Goal: Download file/media

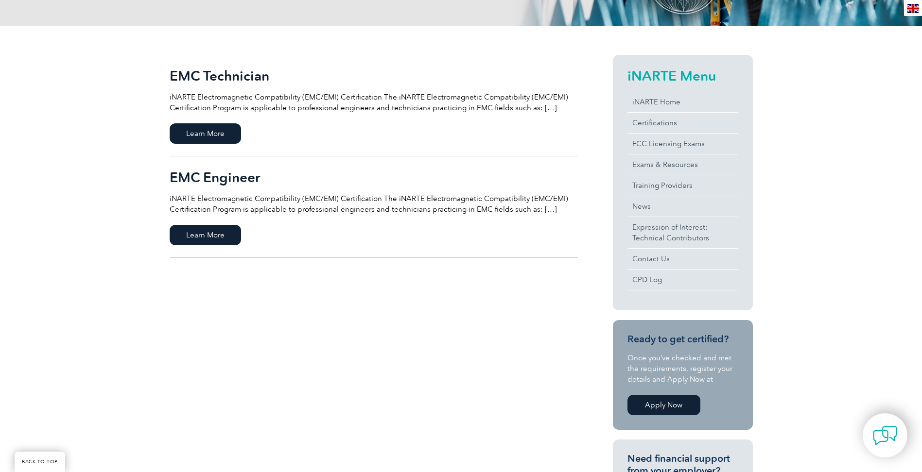
scroll to position [194, 0]
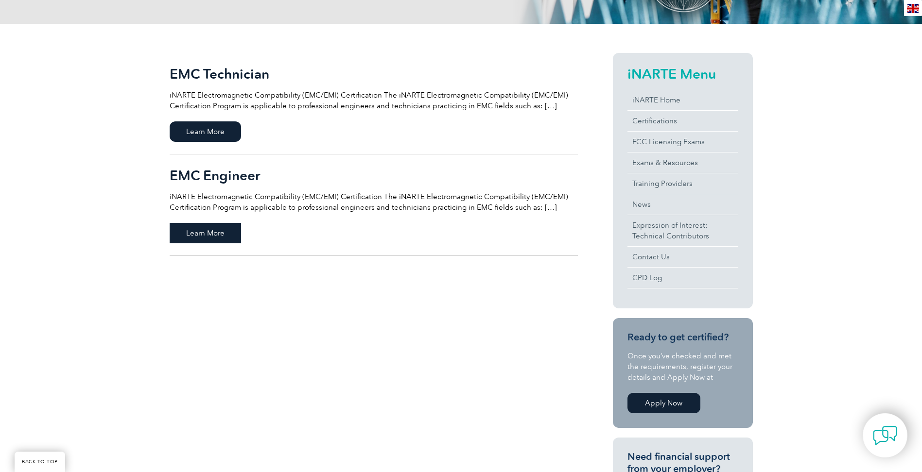
click at [233, 233] on span "Learn More" at bounding box center [205, 233] width 71 height 20
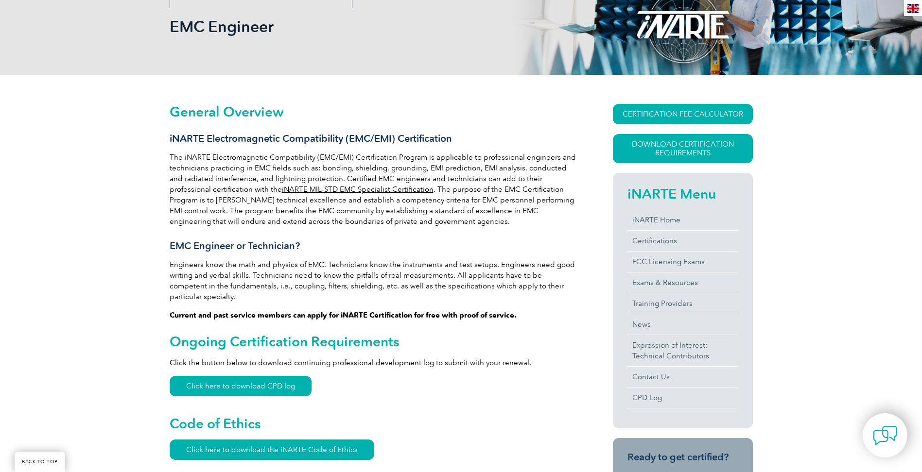
scroll to position [313, 0]
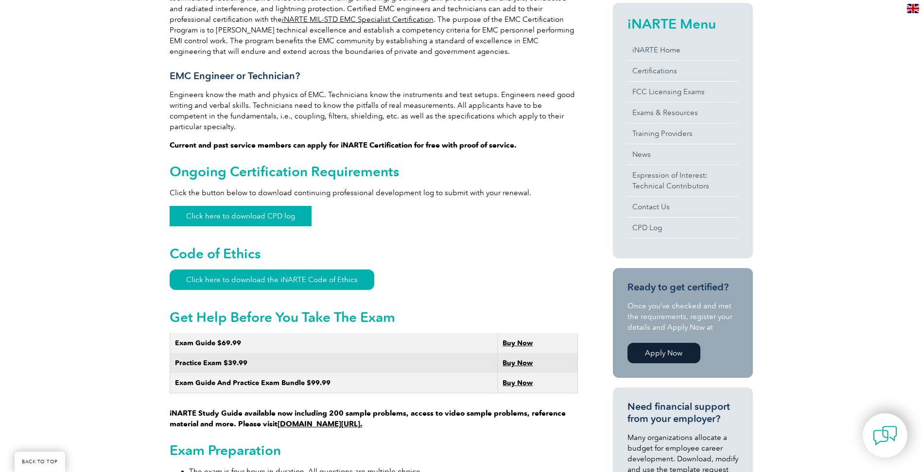
click at [267, 212] on link "Click here to download CPD log" at bounding box center [241, 216] width 142 height 20
